Goal: Task Accomplishment & Management: Use online tool/utility

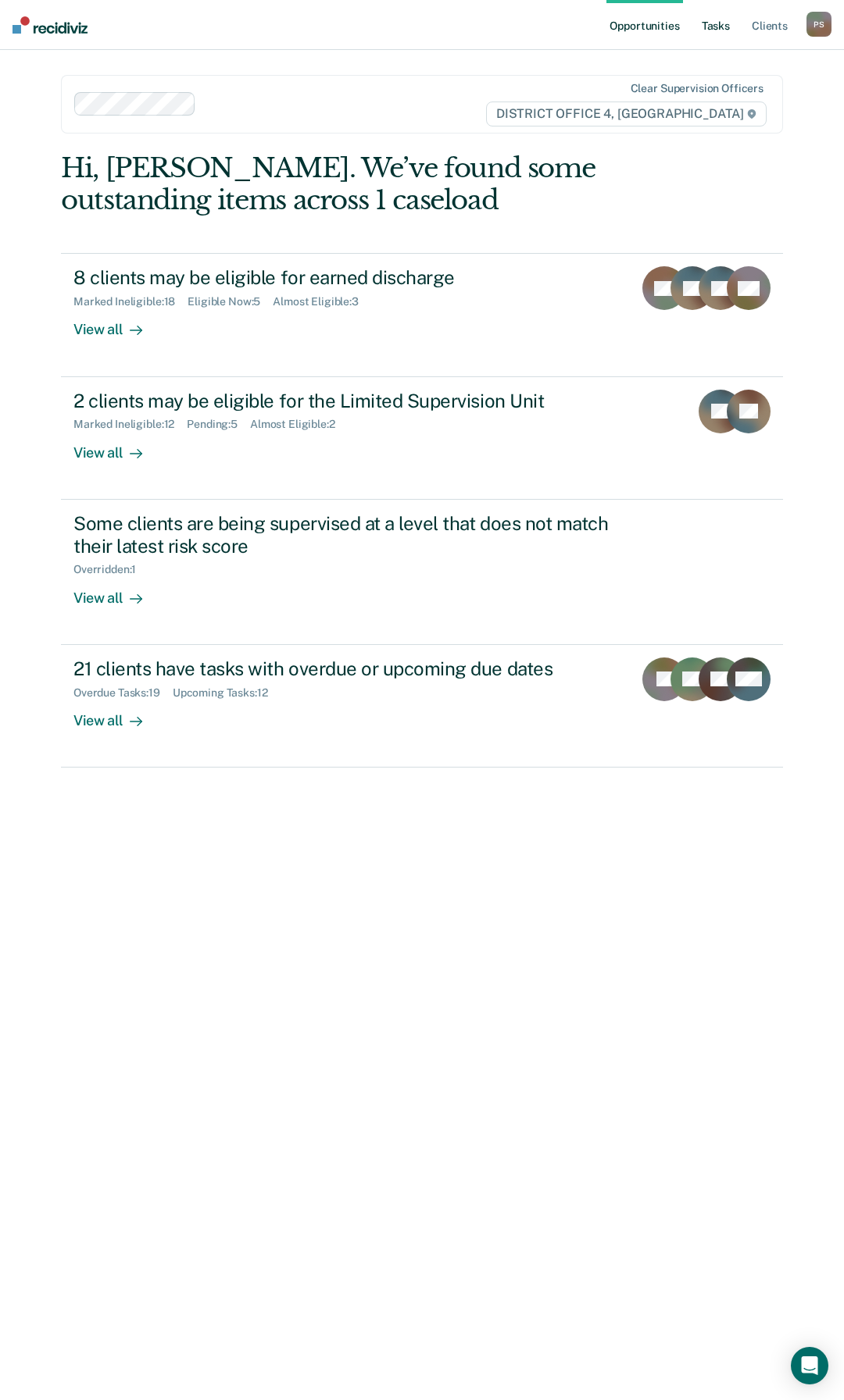
click at [711, 24] on link "Tasks" at bounding box center [716, 24] width 34 height 50
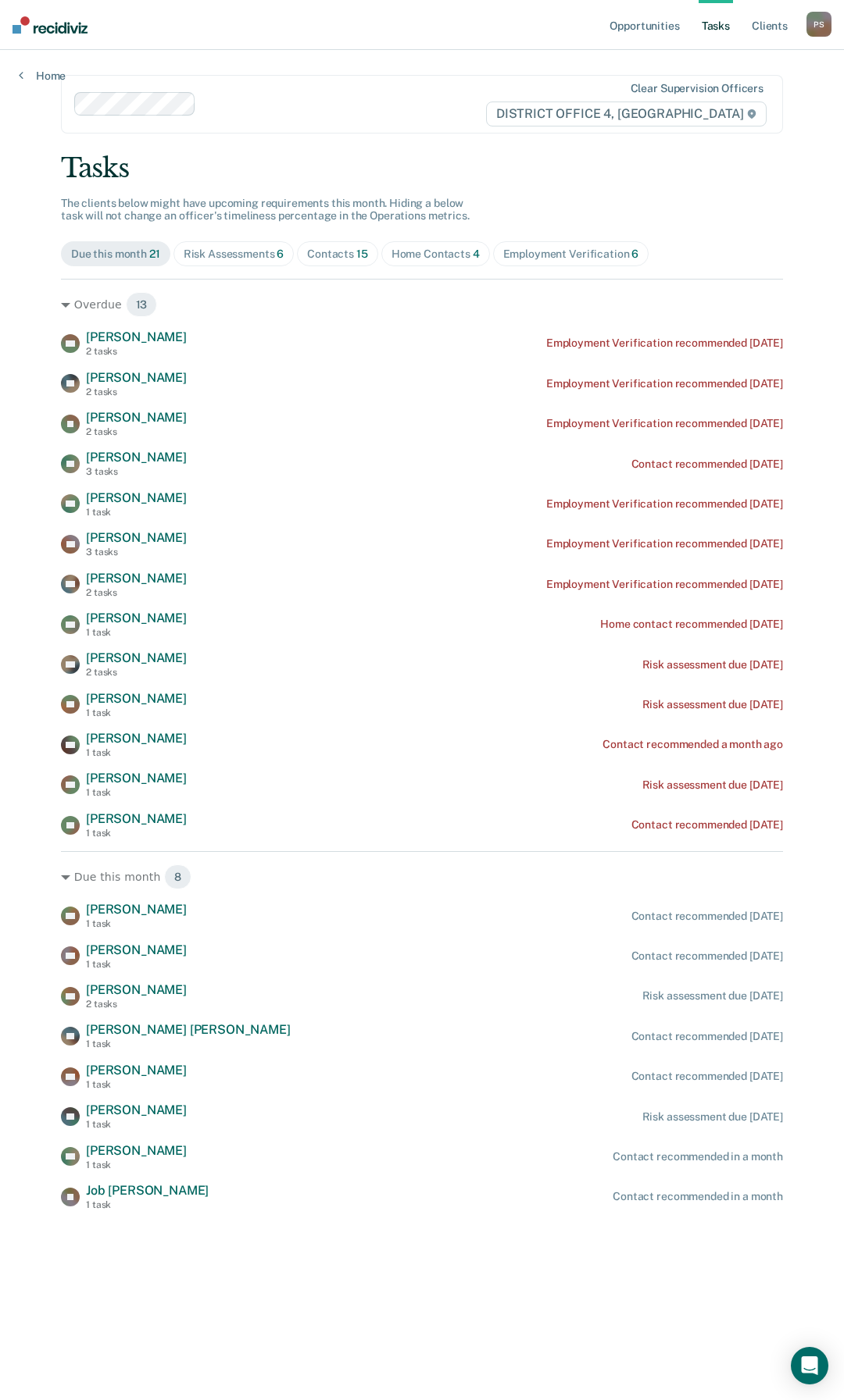
click at [416, 254] on div "Home Contacts 4" at bounding box center [435, 254] width 89 height 14
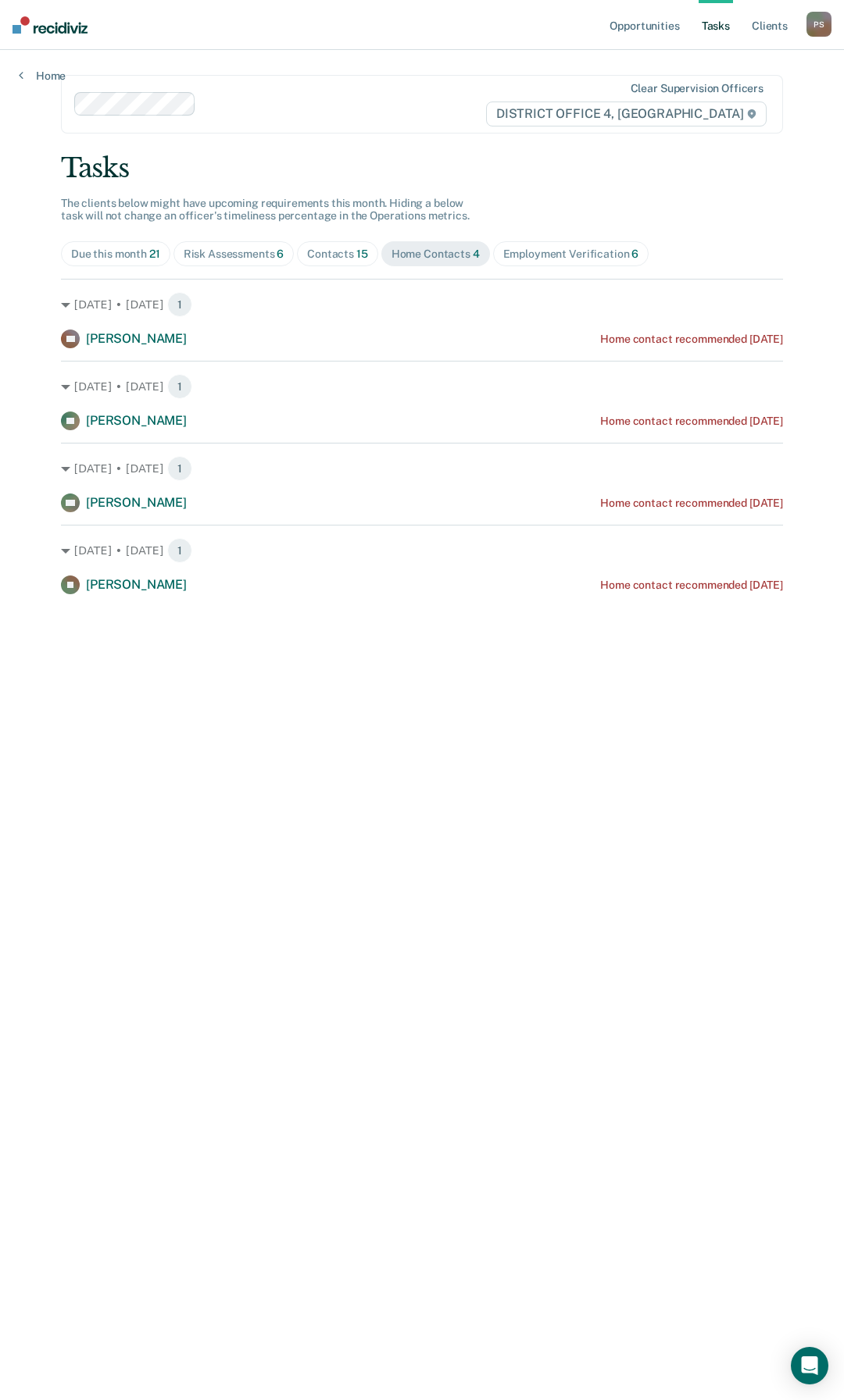
click at [517, 263] on span "Employment Verification 6" at bounding box center [570, 254] width 157 height 25
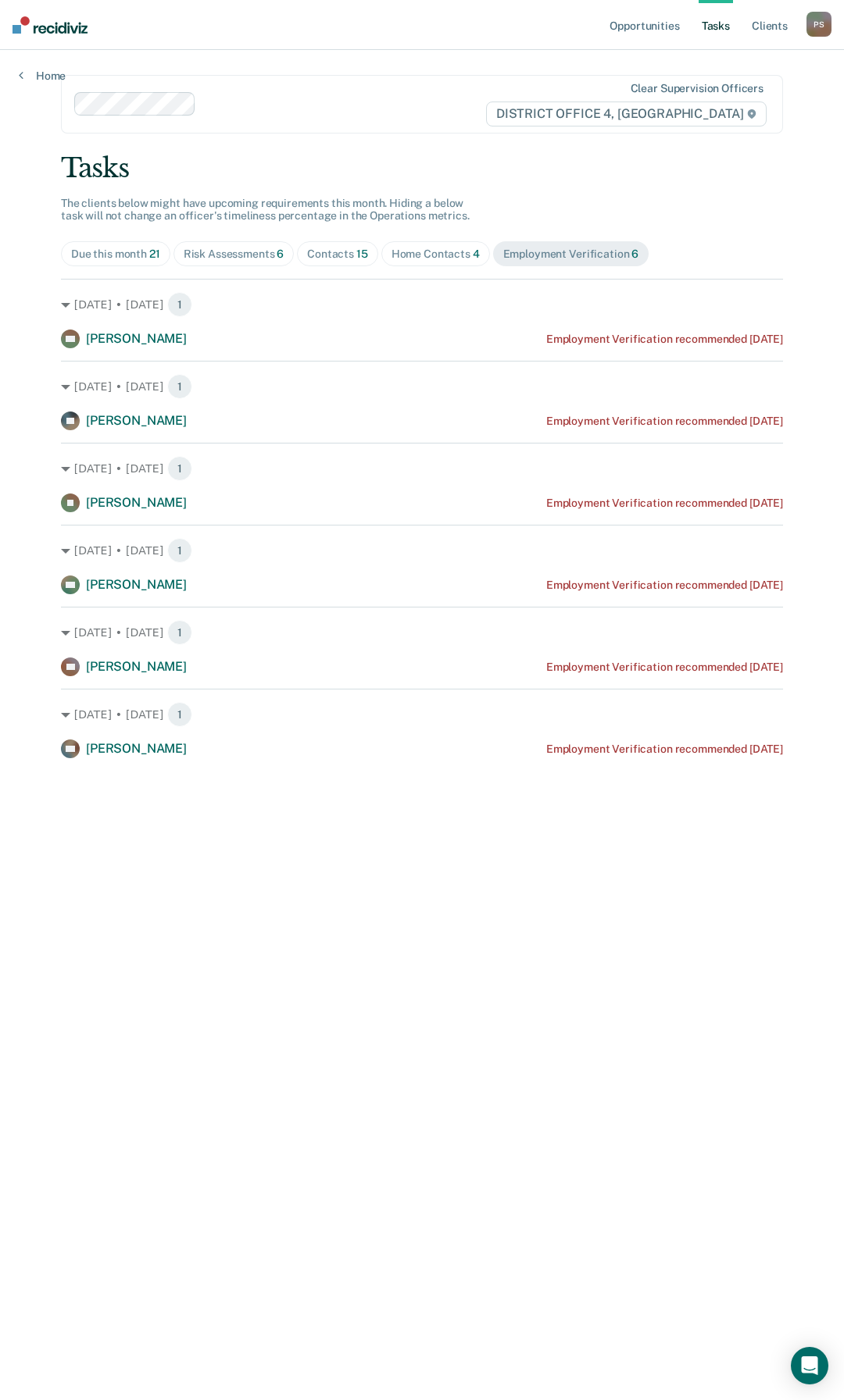
click at [339, 264] on span "Contacts 15" at bounding box center [337, 254] width 81 height 25
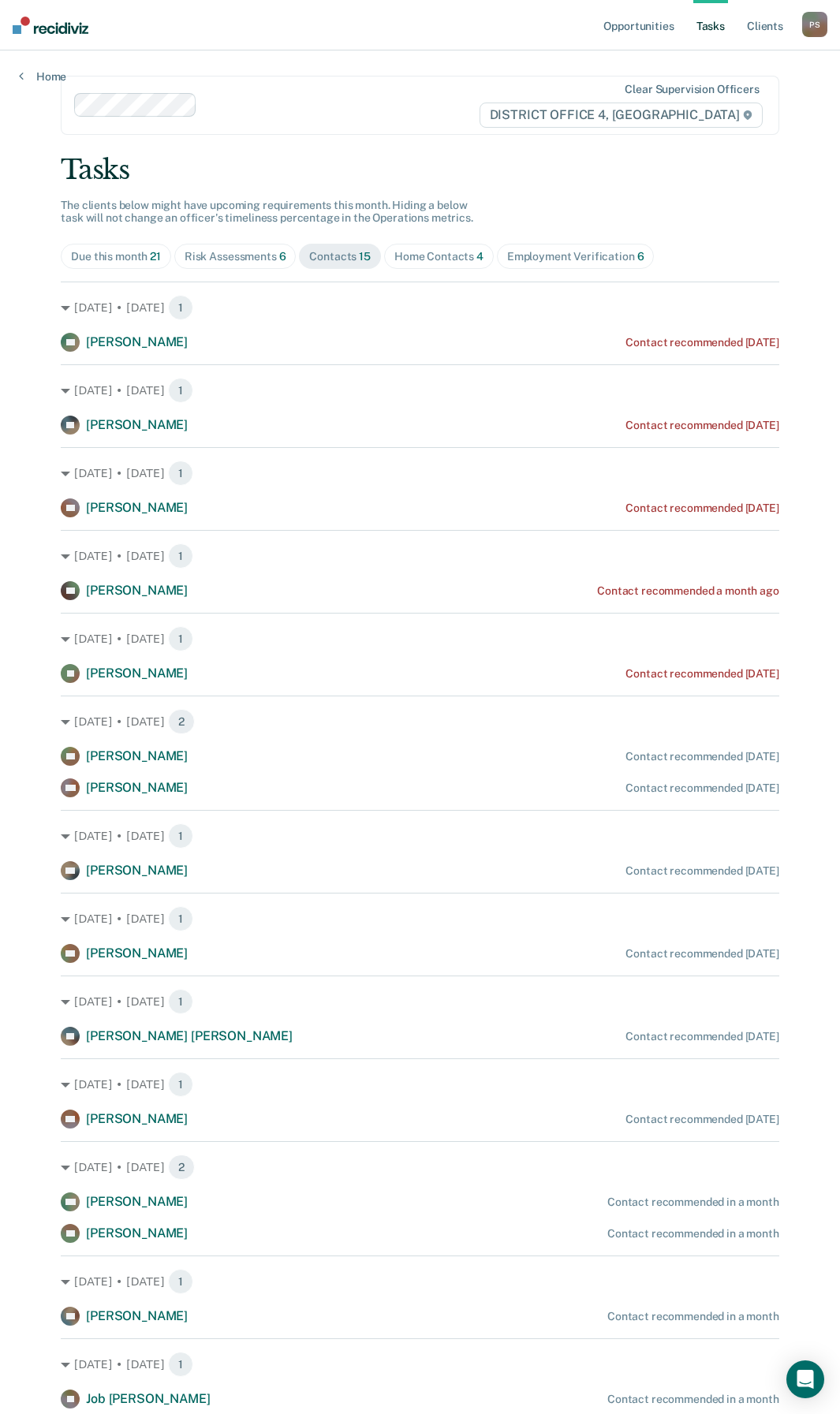
click at [533, 258] on div "Employment Verification 6" at bounding box center [576, 256] width 138 height 14
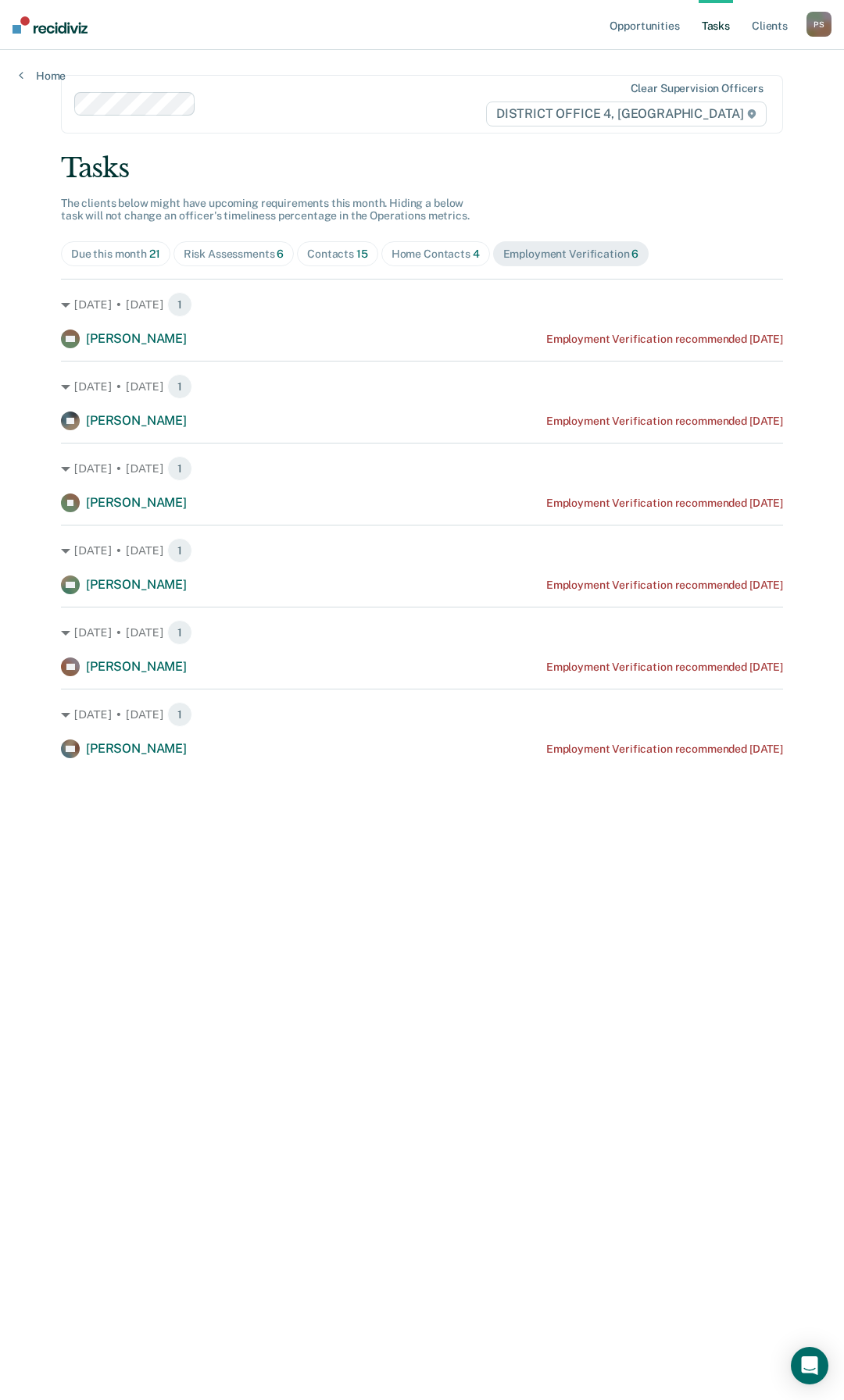
click at [432, 254] on div "Home Contacts 4" at bounding box center [435, 254] width 89 height 14
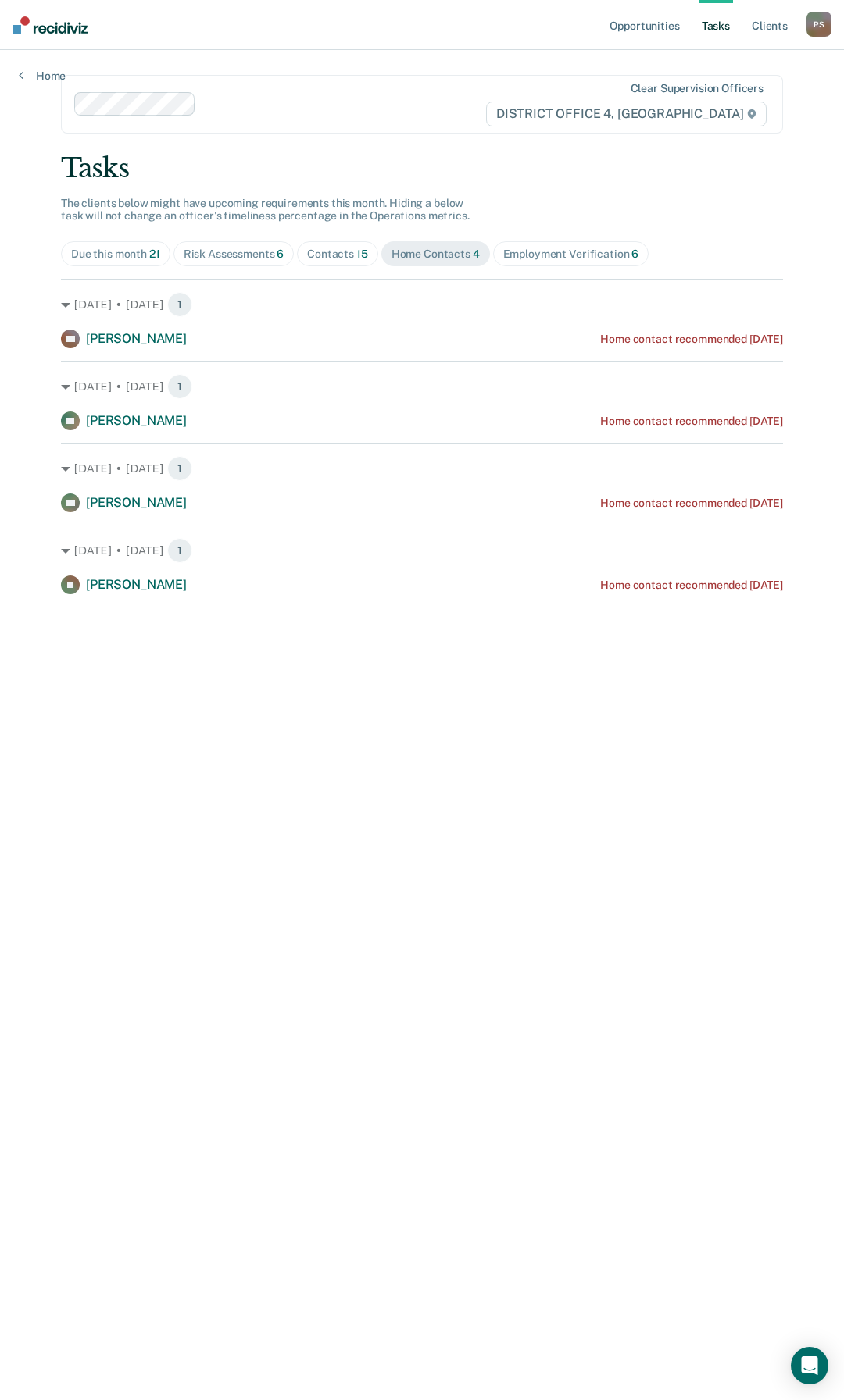
click at [557, 247] on div "Employment Verification 6" at bounding box center [571, 254] width 136 height 14
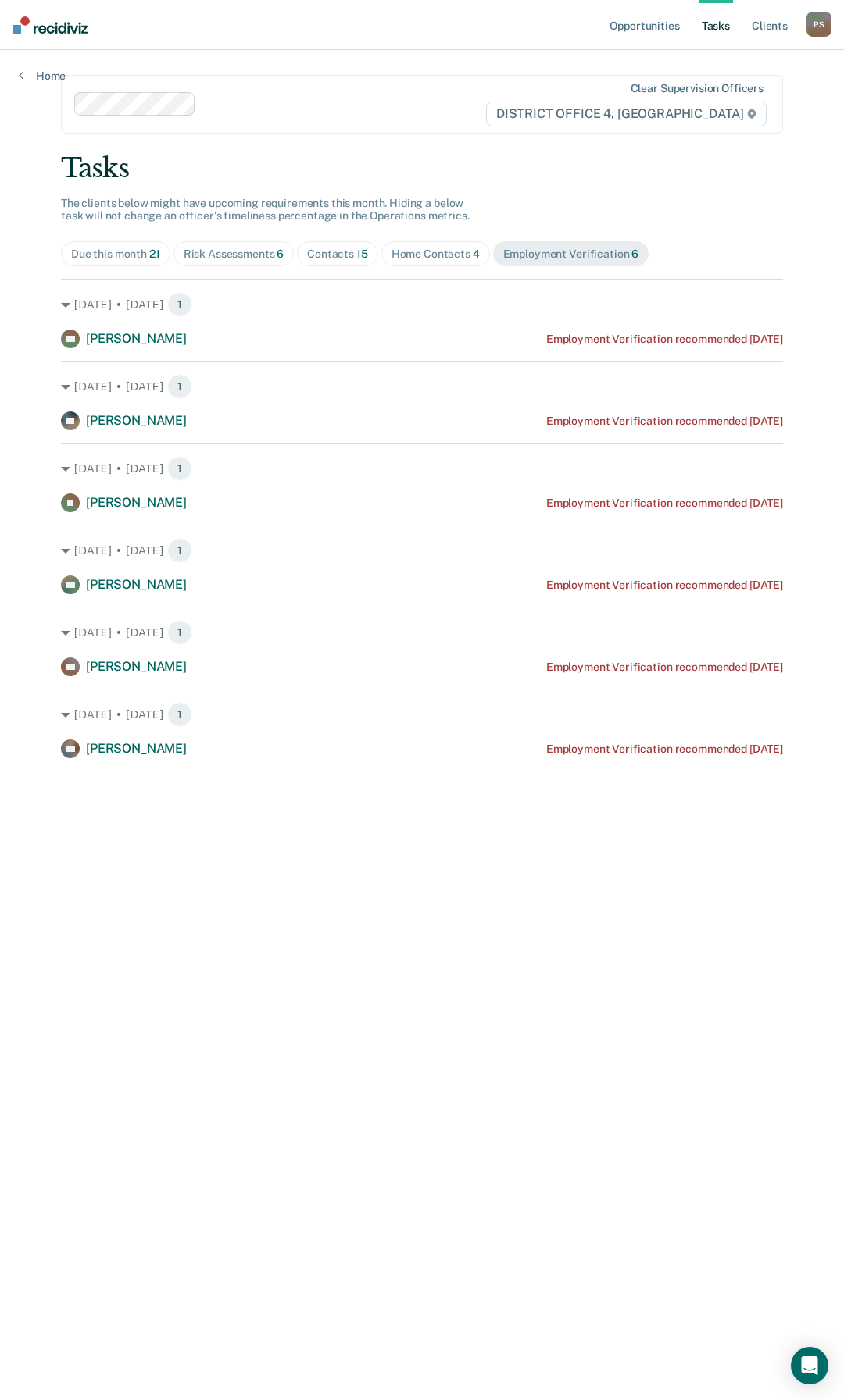
click at [416, 240] on div "Tasks The clients below might have upcoming requirements this month. Hiding a b…" at bounding box center [422, 455] width 722 height 606
click at [411, 246] on span "Home Contacts 4" at bounding box center [436, 254] width 109 height 25
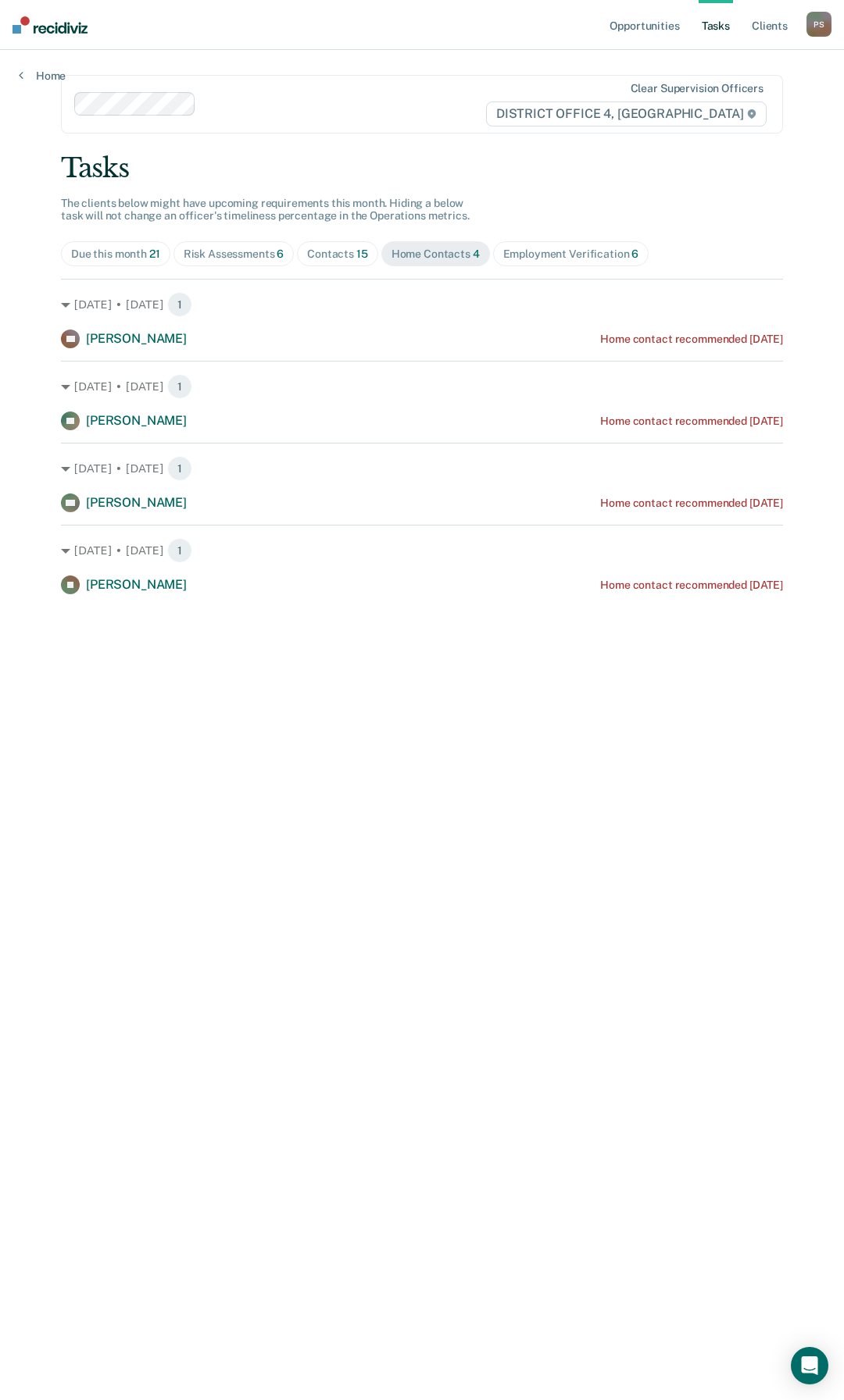
click at [350, 254] on div "Contacts 15" at bounding box center [337, 254] width 61 height 14
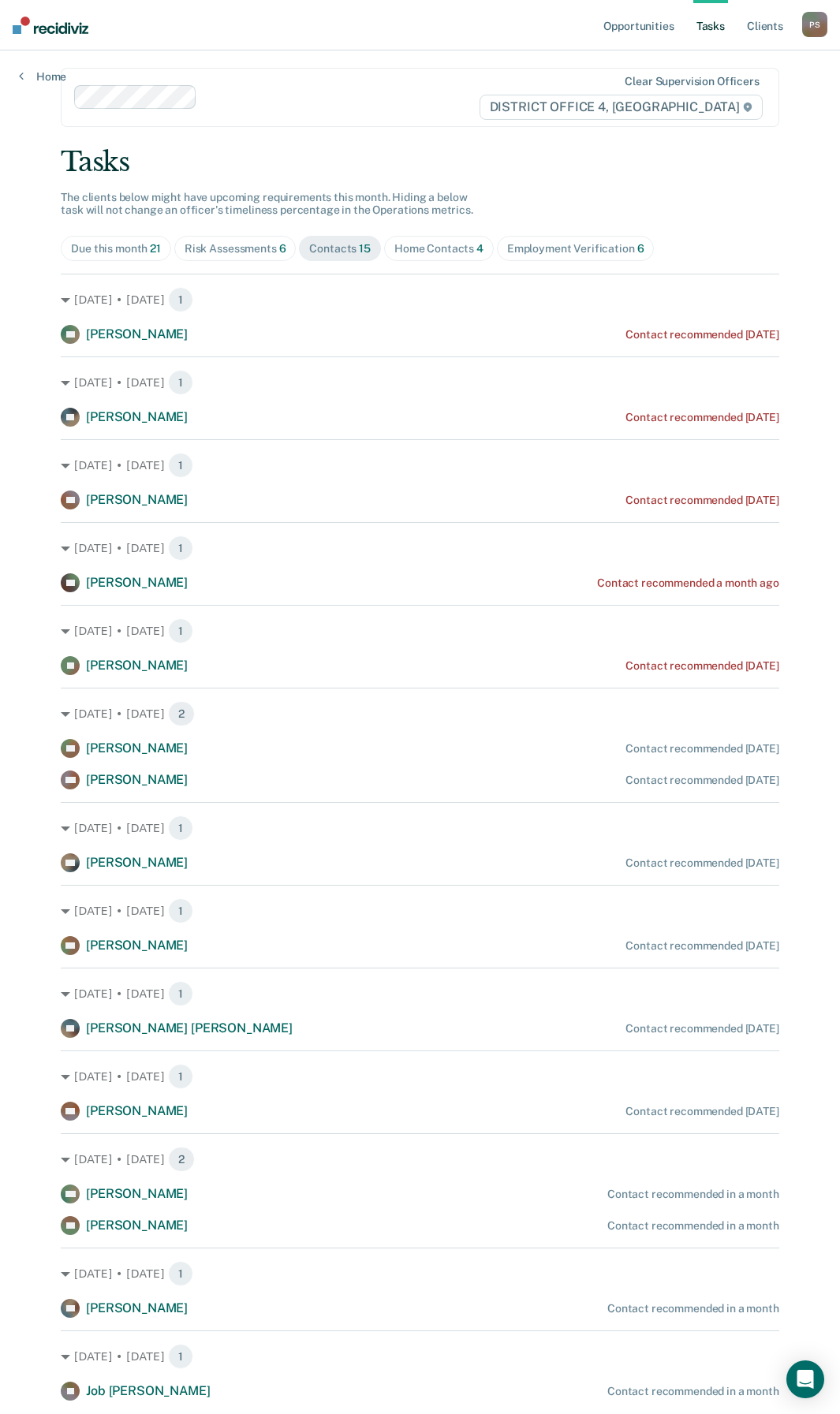
scroll to position [58, 0]
